Goal: Transaction & Acquisition: Purchase product/service

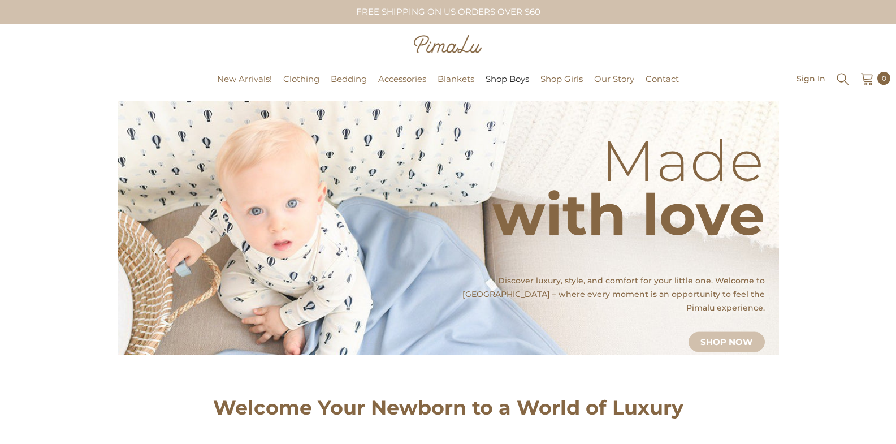
click at [522, 83] on span "Shop Boys" at bounding box center [508, 78] width 44 height 11
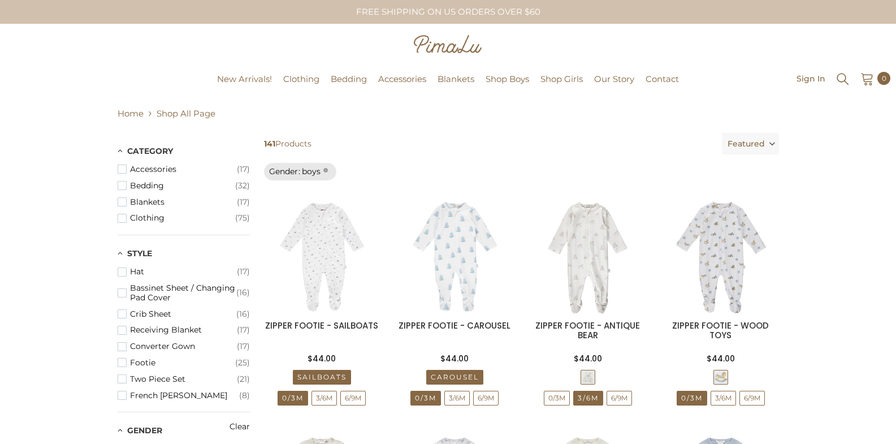
click at [760, 142] on span "Featured" at bounding box center [746, 143] width 37 height 21
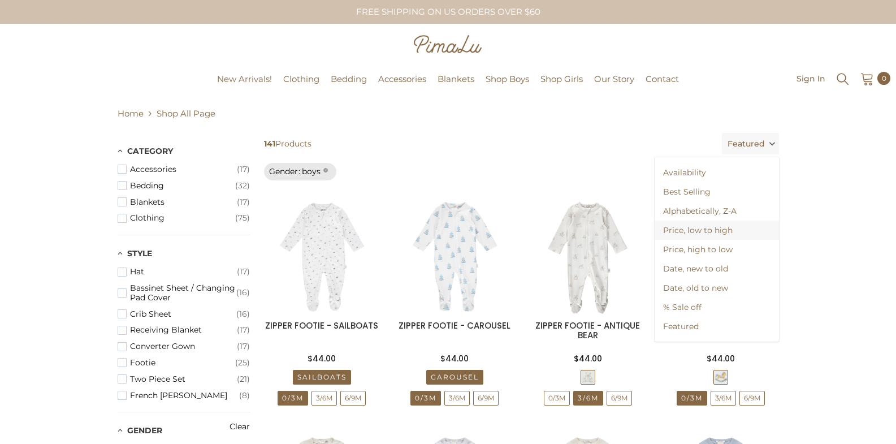
click at [730, 230] on span "Price, low to high" at bounding box center [717, 229] width 124 height 19
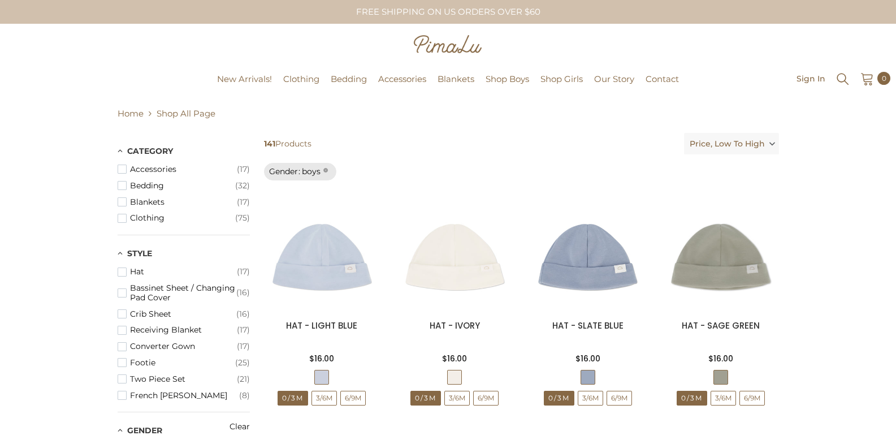
click at [756, 145] on span "Price, low to high" at bounding box center [727, 143] width 75 height 21
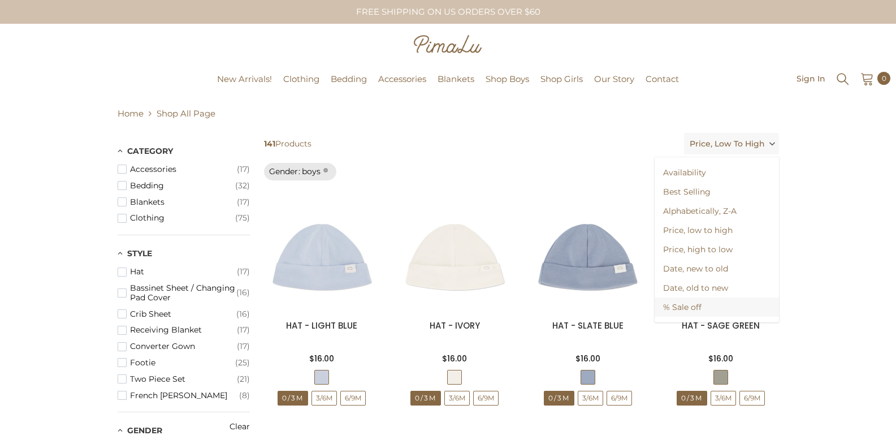
click at [682, 308] on span "% Sale off" at bounding box center [717, 306] width 124 height 19
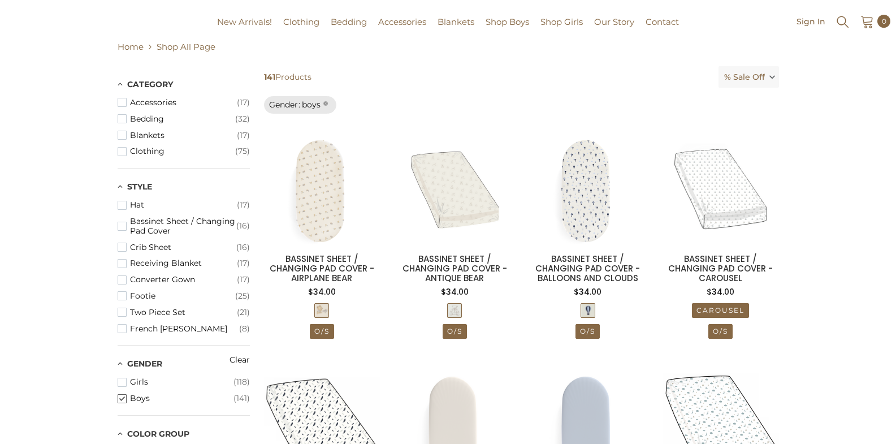
scroll to position [28, 0]
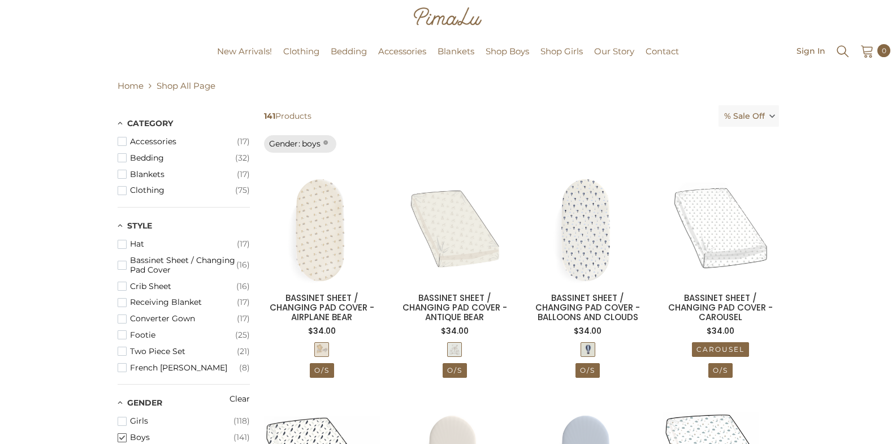
click at [772, 120] on label "% Sale off" at bounding box center [749, 115] width 60 height 21
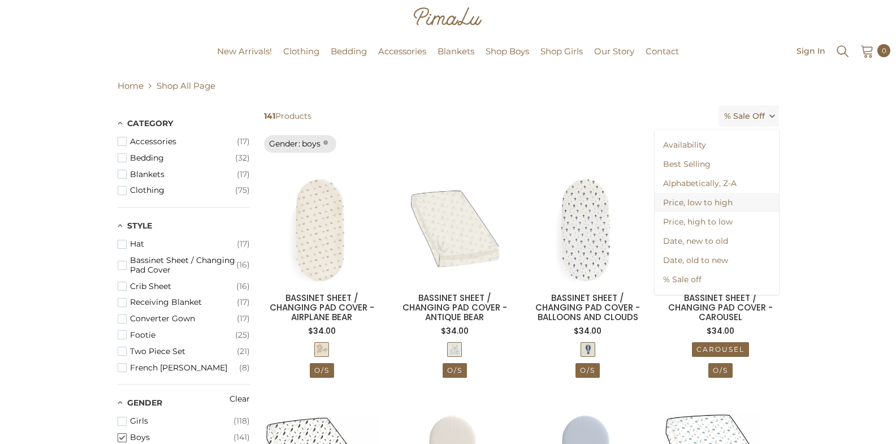
click at [716, 206] on span "Price, low to high" at bounding box center [717, 202] width 124 height 19
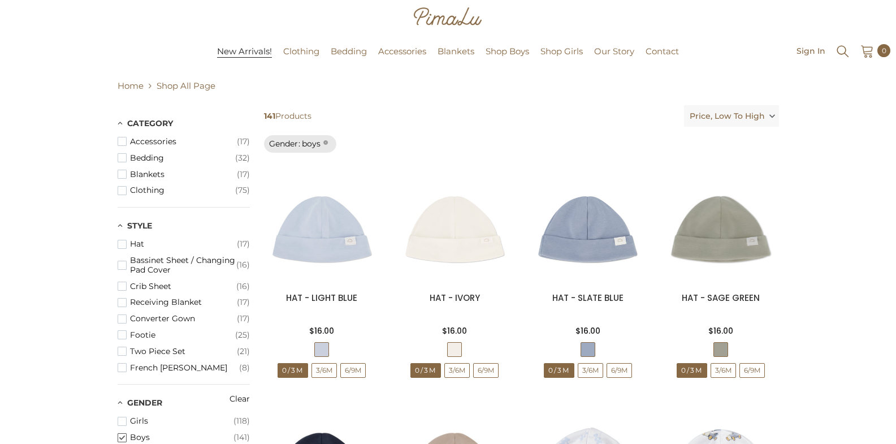
click at [261, 53] on span "New Arrivals!" at bounding box center [244, 51] width 55 height 11
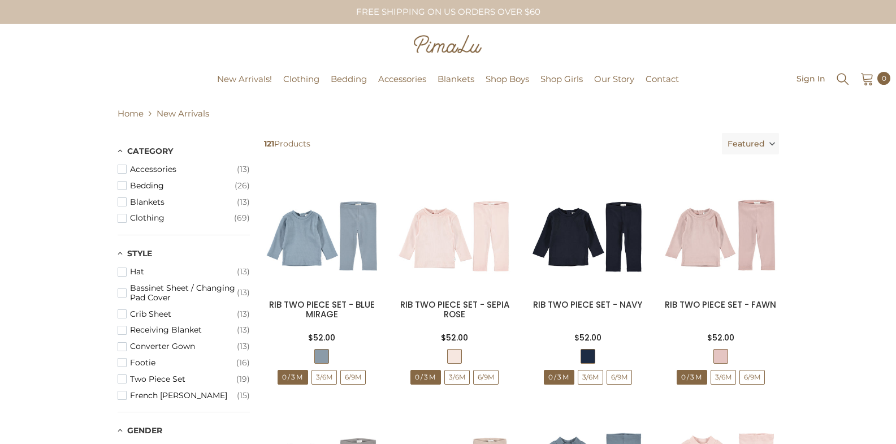
click at [759, 142] on span "Featured" at bounding box center [746, 143] width 37 height 21
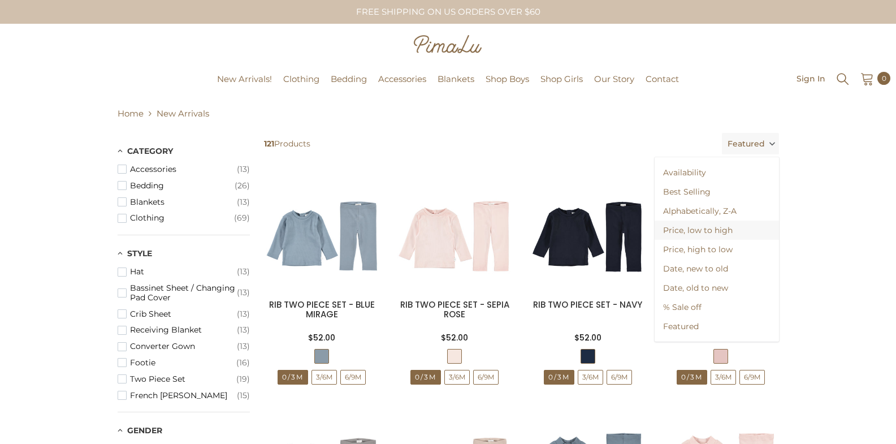
click at [707, 232] on span "Price, low to high" at bounding box center [717, 229] width 124 height 19
